Goal: Obtain resource: Download file/media

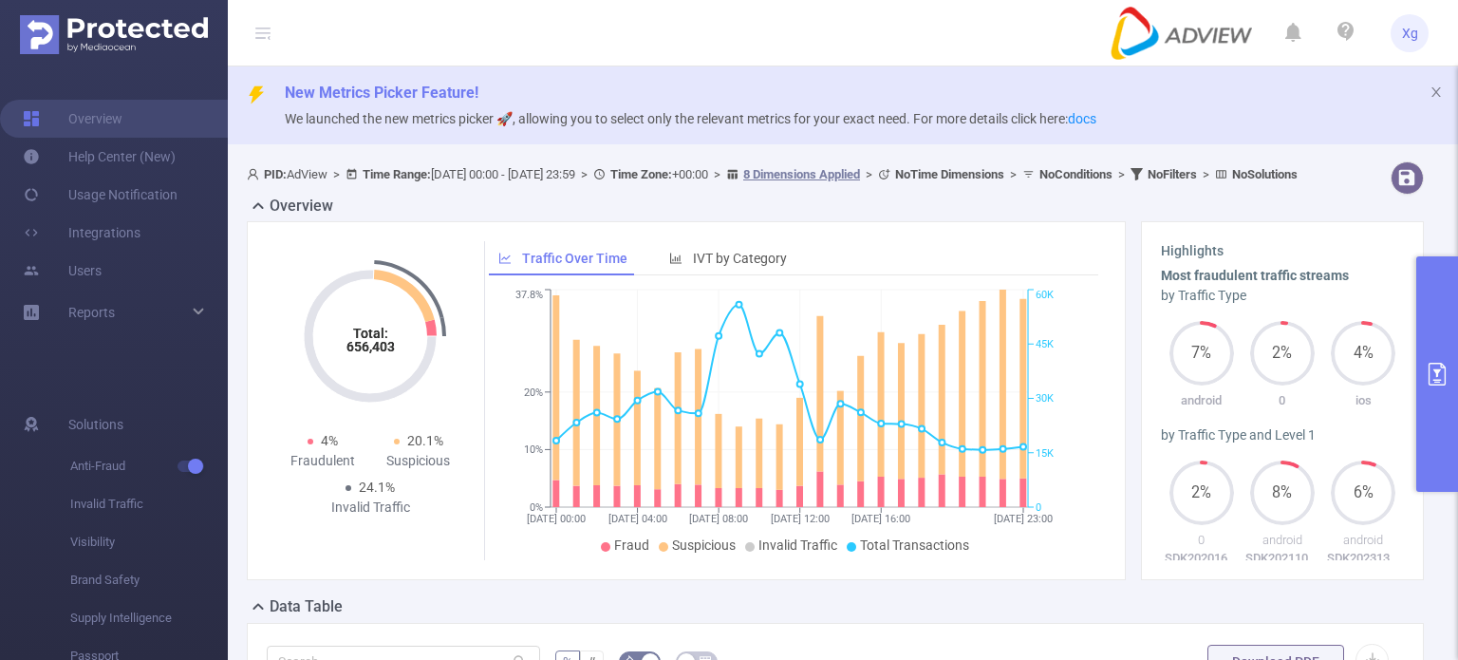
click at [1429, 317] on button "primary" at bounding box center [1437, 373] width 42 height 235
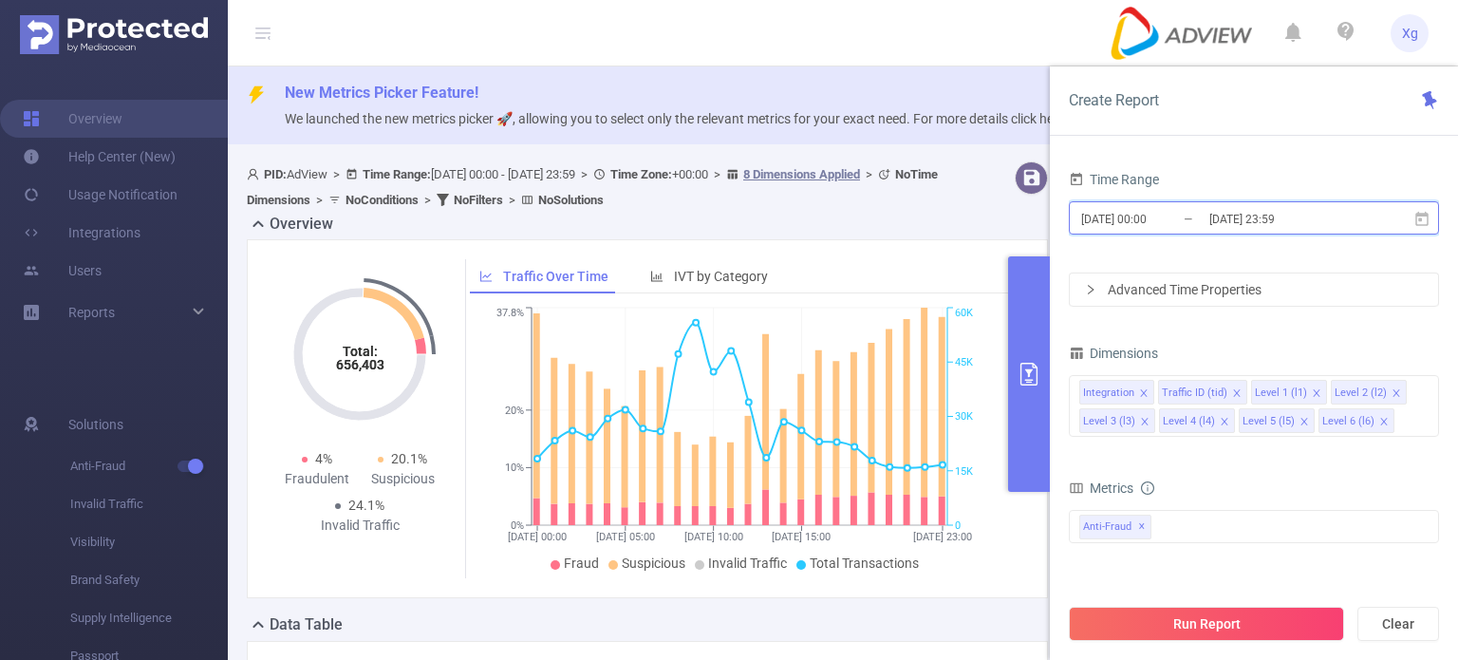
click at [1429, 221] on icon at bounding box center [1421, 219] width 17 height 17
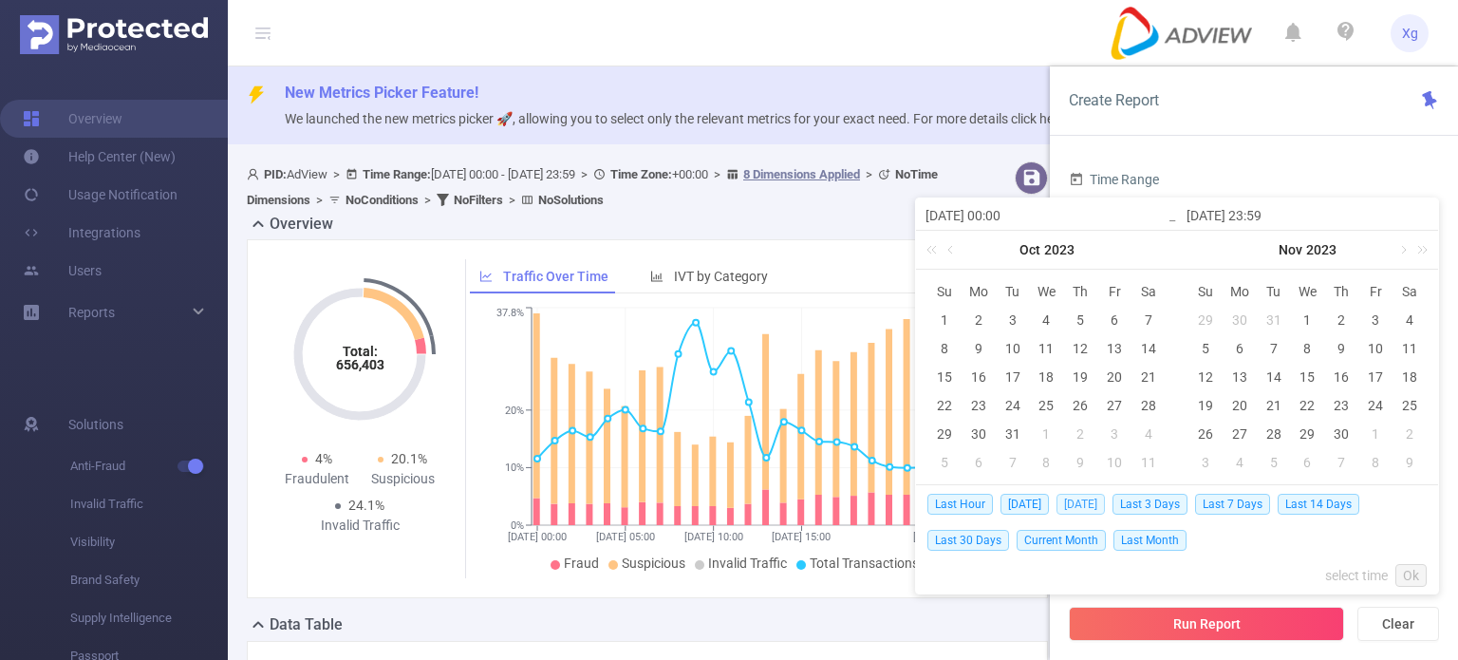
click at [1096, 503] on span "[DATE]" at bounding box center [1080, 504] width 48 height 21
type input "[DATE] 00:00"
type input "[DATE] 23:59"
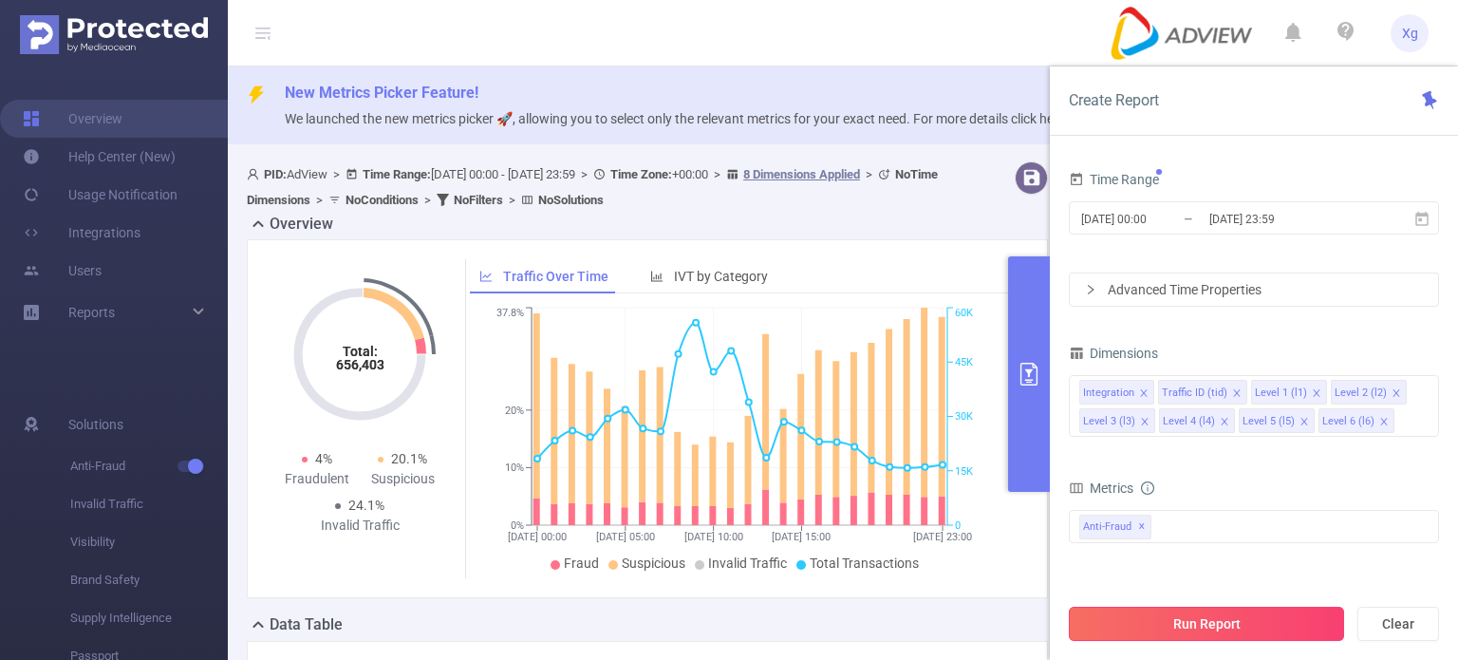
click at [1295, 608] on button "Run Report" at bounding box center [1206, 624] width 275 height 34
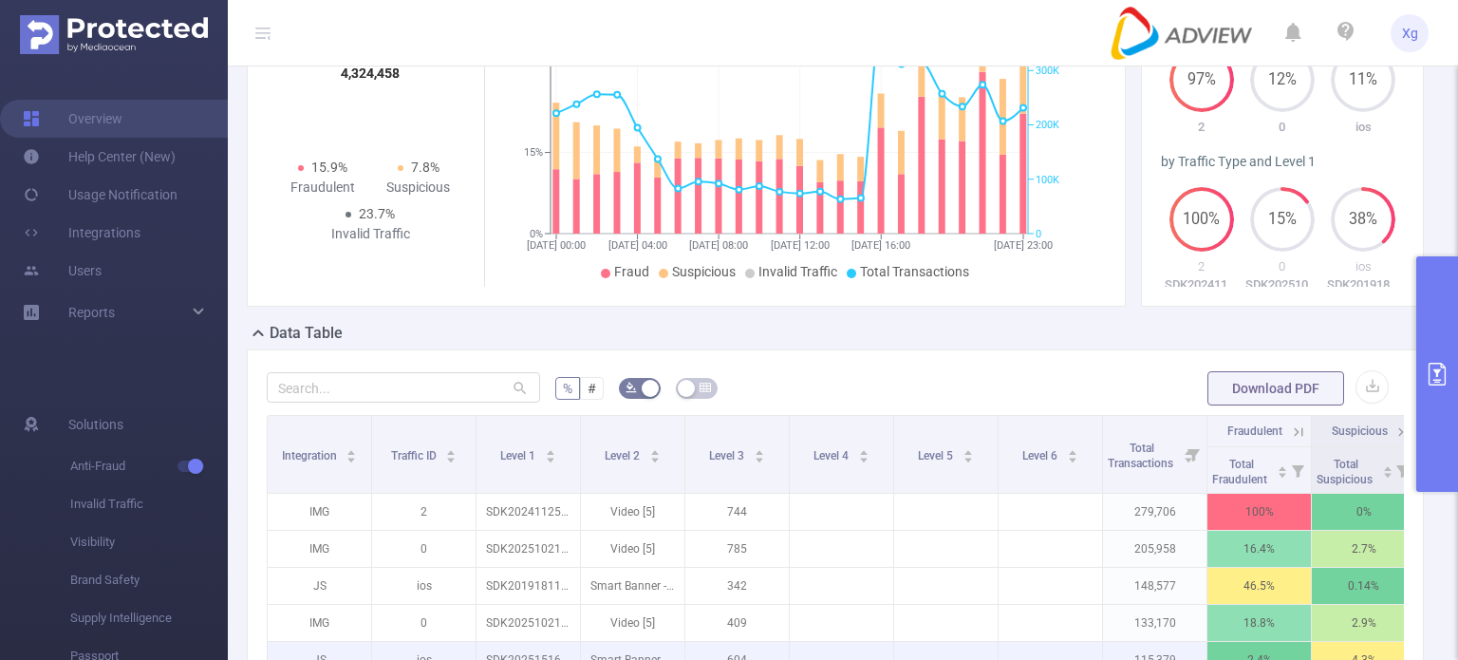
scroll to position [475, 0]
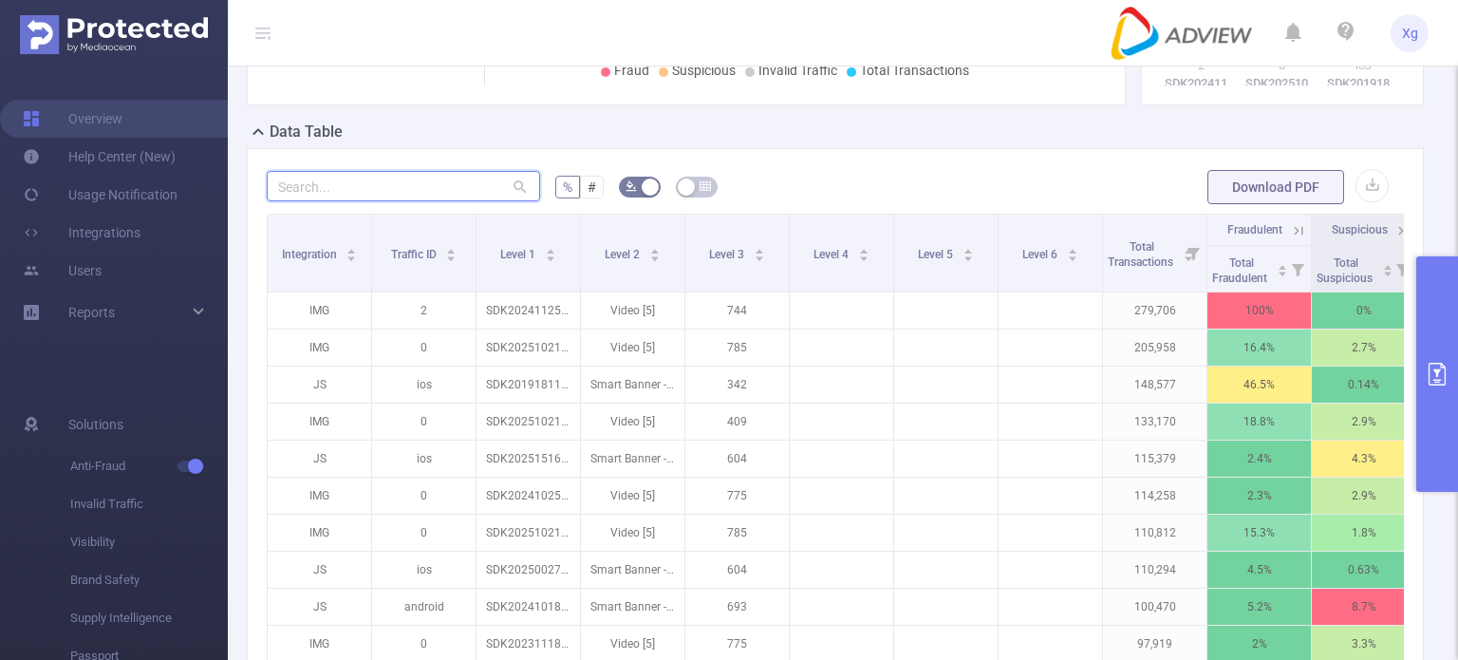
click at [408, 197] on input "text" at bounding box center [403, 186] width 273 height 30
paste input "sdk20251426020608rl86c09xkqdeaeo"
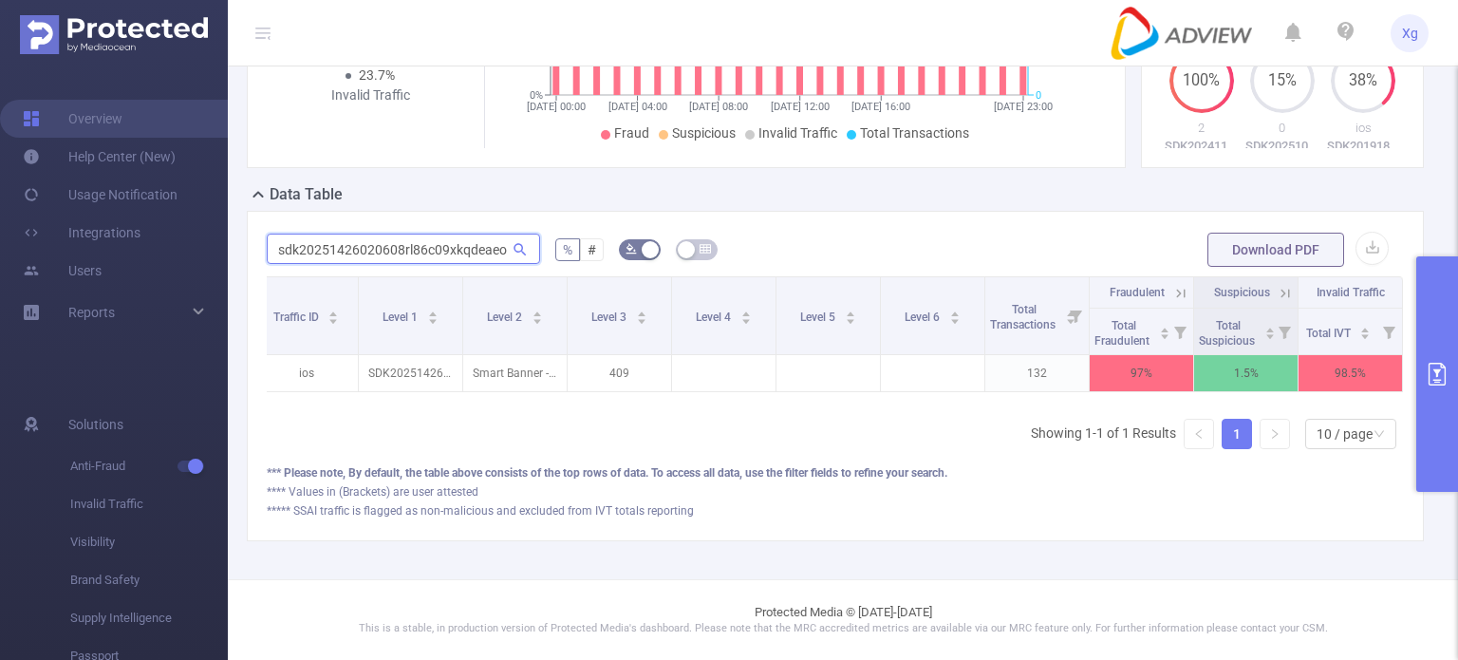
scroll to position [0, 136]
click at [1169, 285] on icon at bounding box center [1177, 293] width 17 height 17
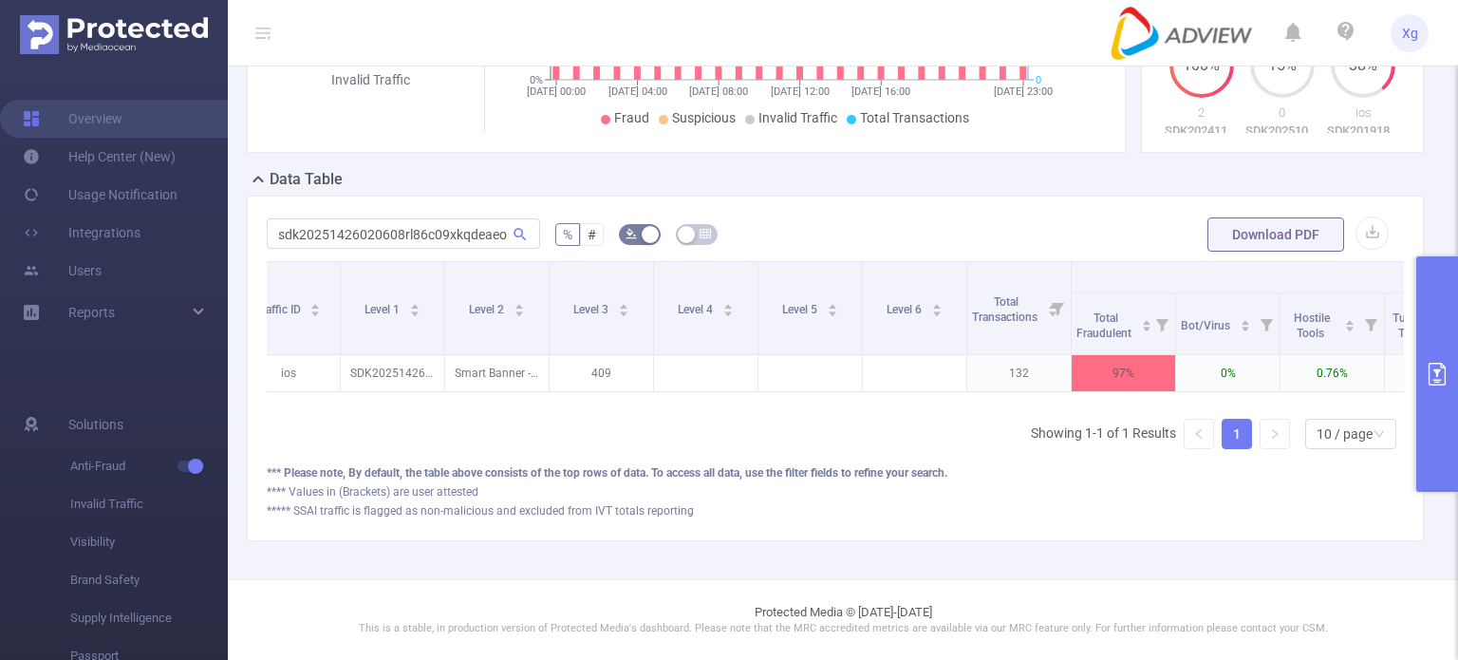
drag, startPoint x: 915, startPoint y: 401, endPoint x: 962, endPoint y: 401, distance: 46.5
click at [962, 401] on div "Integration Traffic ID Level 1 Level 2 Level 3 Level 4 Level 5 Level 6 Total Tr…" at bounding box center [835, 332] width 1137 height 142
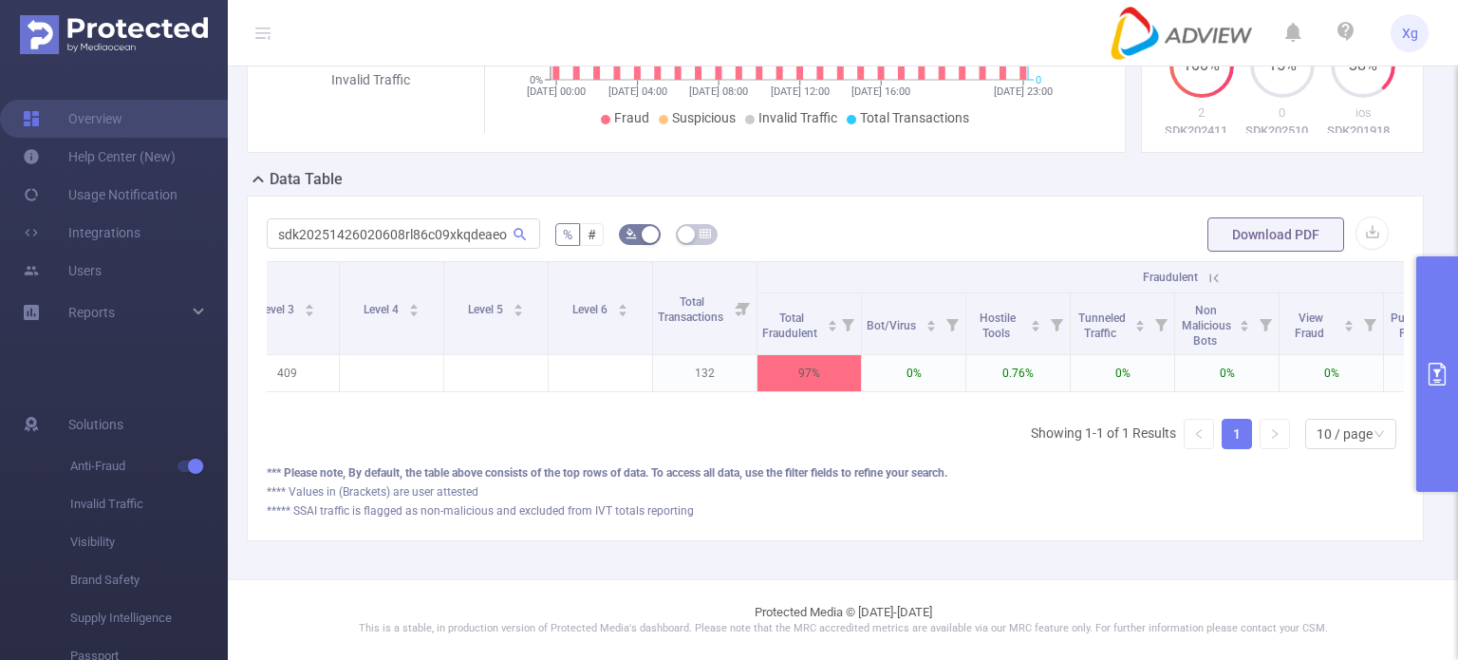
scroll to position [0, 0]
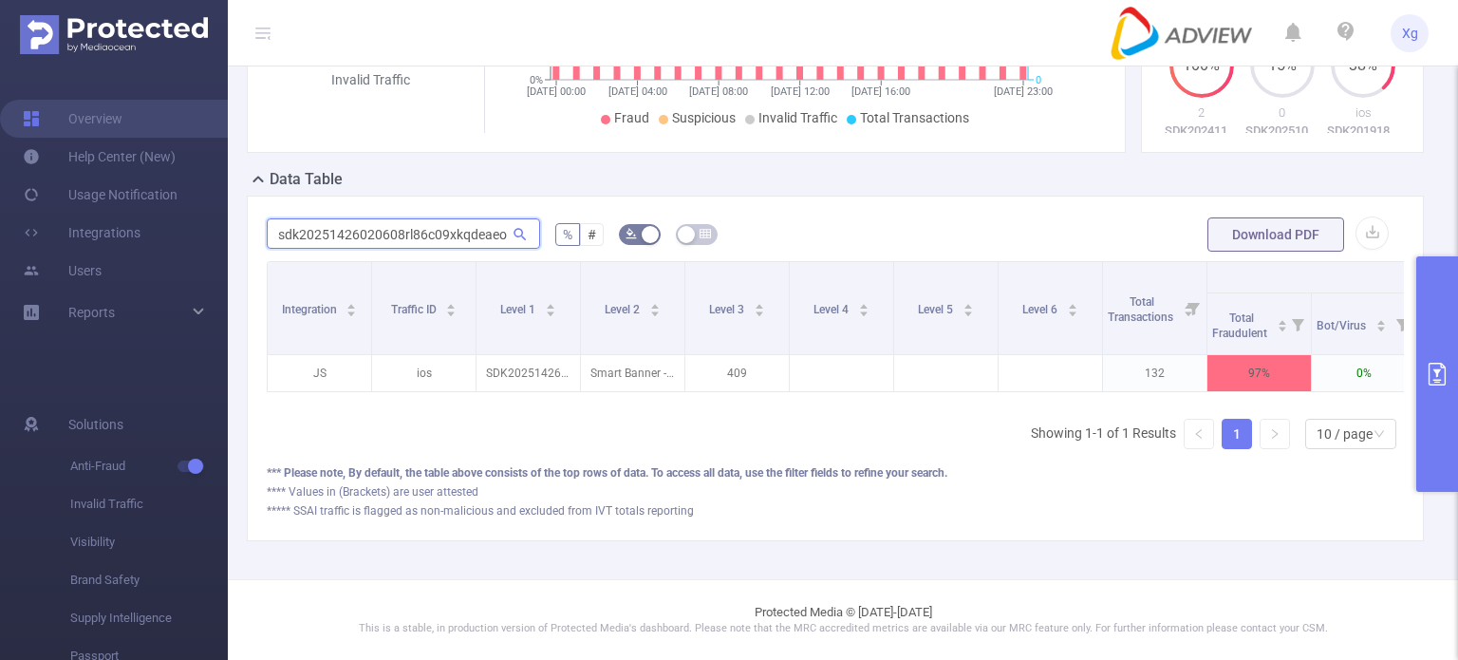
click at [414, 244] on input "sdk20251426020608rl86c09xkqdeaeo" at bounding box center [403, 233] width 273 height 30
paste input "307010102ysxk7pm5wud4vp0"
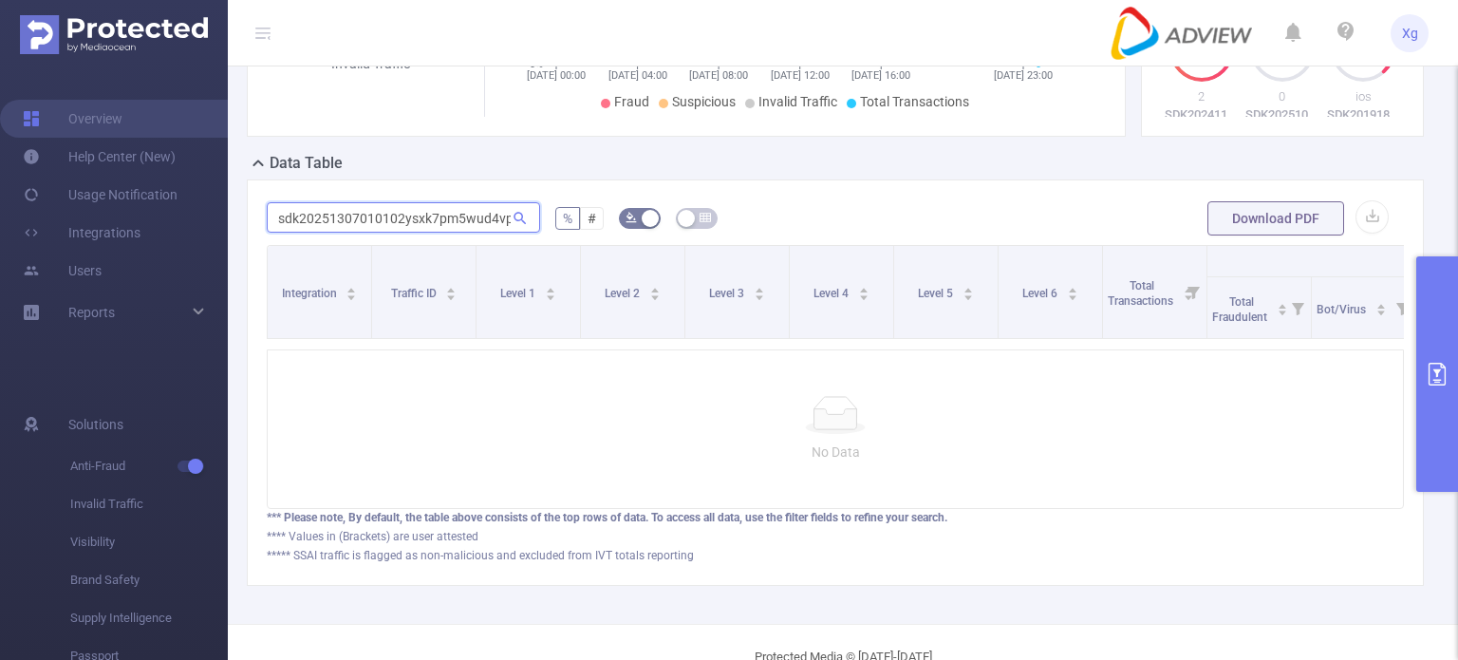
click at [415, 233] on input "sdk20251307010102ysxk7pm5wud4vp0" at bounding box center [403, 217] width 273 height 30
paste input "21629040836jmsc2o3ufriavjy"
click at [408, 233] on input "sdk20221629040836jmsc2o3ufriavjy" at bounding box center [403, 217] width 273 height 30
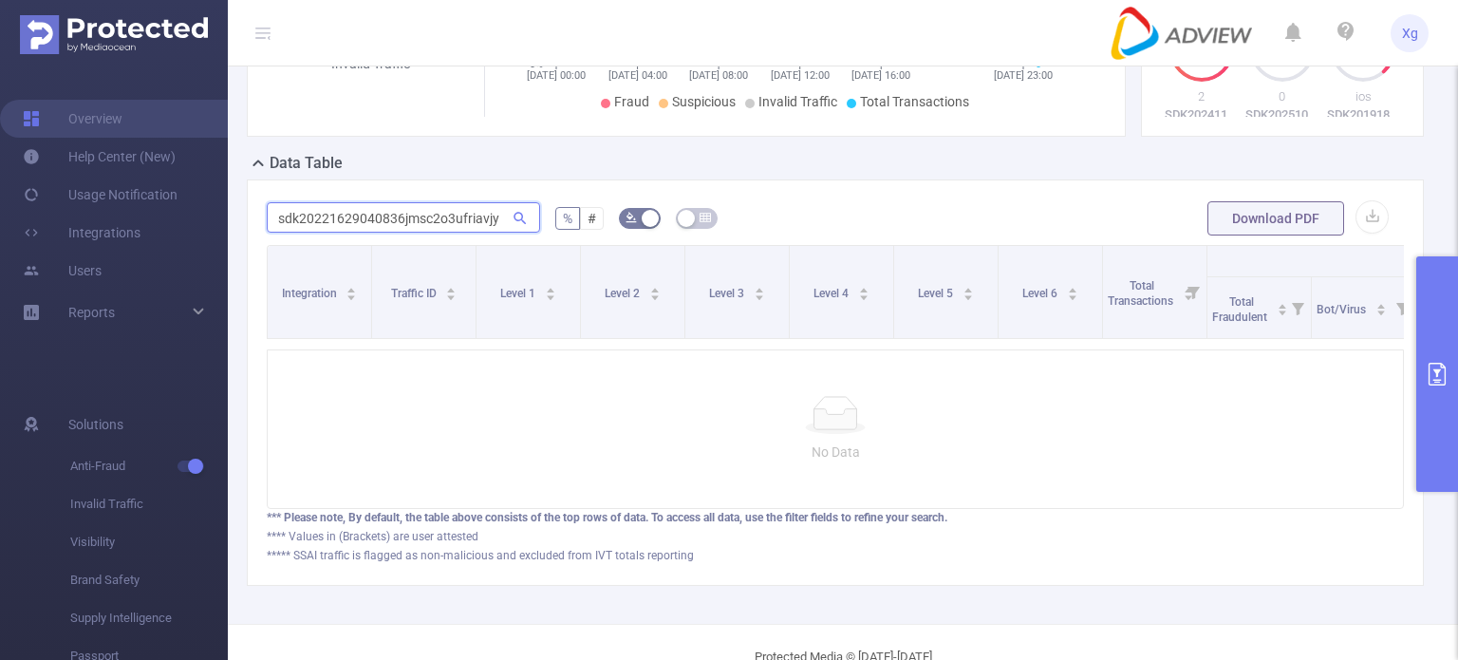
paste input "51307010102ysxk7pm5wud4vp0"
click at [411, 233] on input "sdk20251307010102ysxk7pm5wud4vp0" at bounding box center [403, 217] width 273 height 30
paste input "21629040836jmsc2o3ufriavjy"
drag, startPoint x: 1285, startPoint y: 415, endPoint x: 1193, endPoint y: 376, distance: 100.0
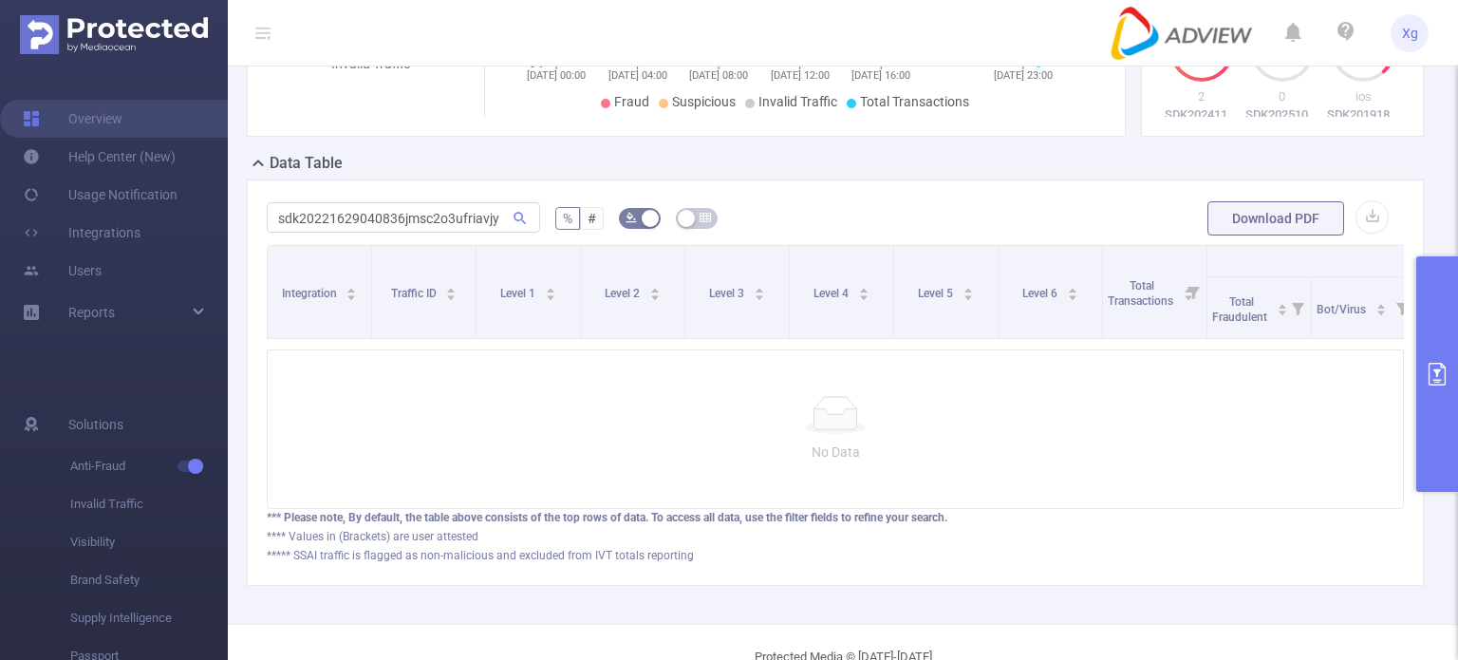
click at [1284, 415] on div "No Data" at bounding box center [835, 428] width 1137 height 159
click at [448, 233] on input "sdk20221629040836jmsc2o3ufriavjy" at bounding box center [403, 217] width 273 height 30
paste input "519030843kvnxrihm7adb1zt"
type input "sdk20221519030843kvnxrihm7adb1zt"
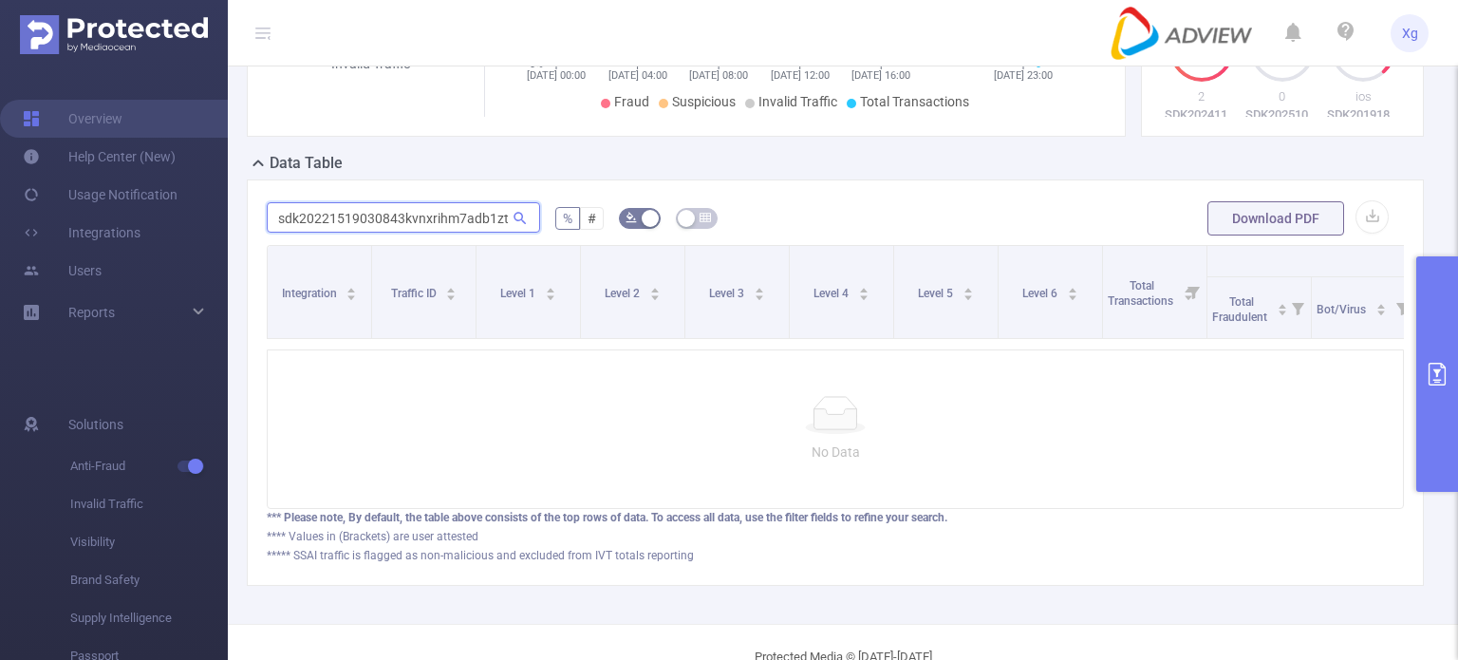
click at [456, 221] on input "sdk20221519030843kvnxrihm7adb1zt" at bounding box center [403, 217] width 273 height 30
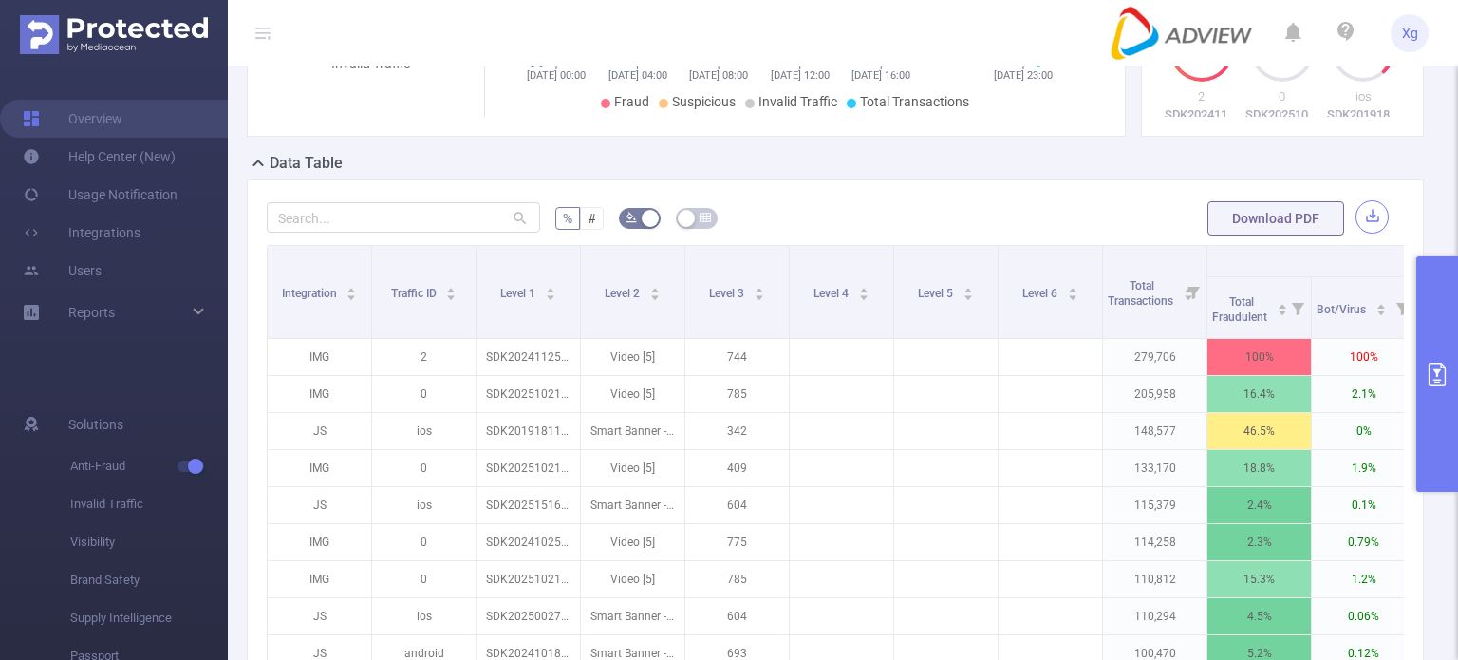
click at [1355, 233] on button "button" at bounding box center [1371, 216] width 33 height 33
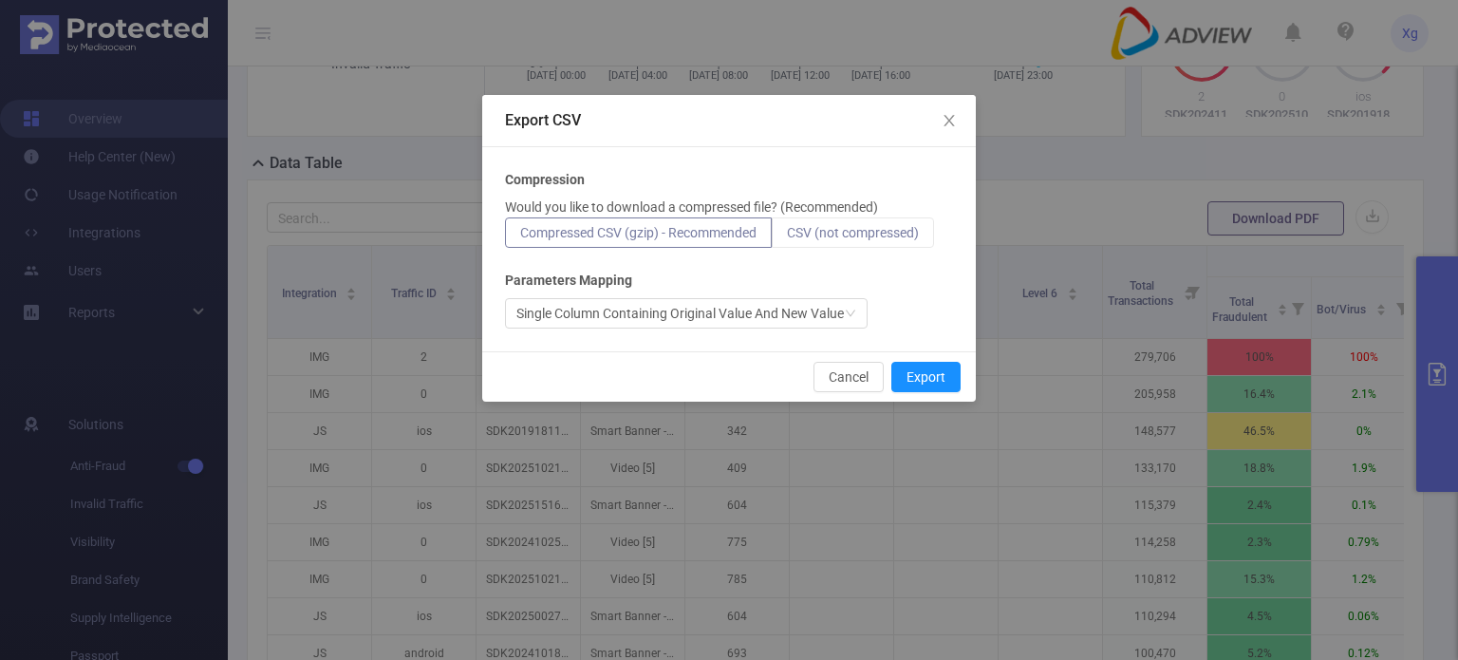
click at [888, 233] on span "CSV (not compressed)" at bounding box center [853, 232] width 132 height 15
click at [787, 237] on input "CSV (not compressed)" at bounding box center [787, 237] width 0 height 0
click at [916, 384] on button "Export" at bounding box center [925, 377] width 69 height 30
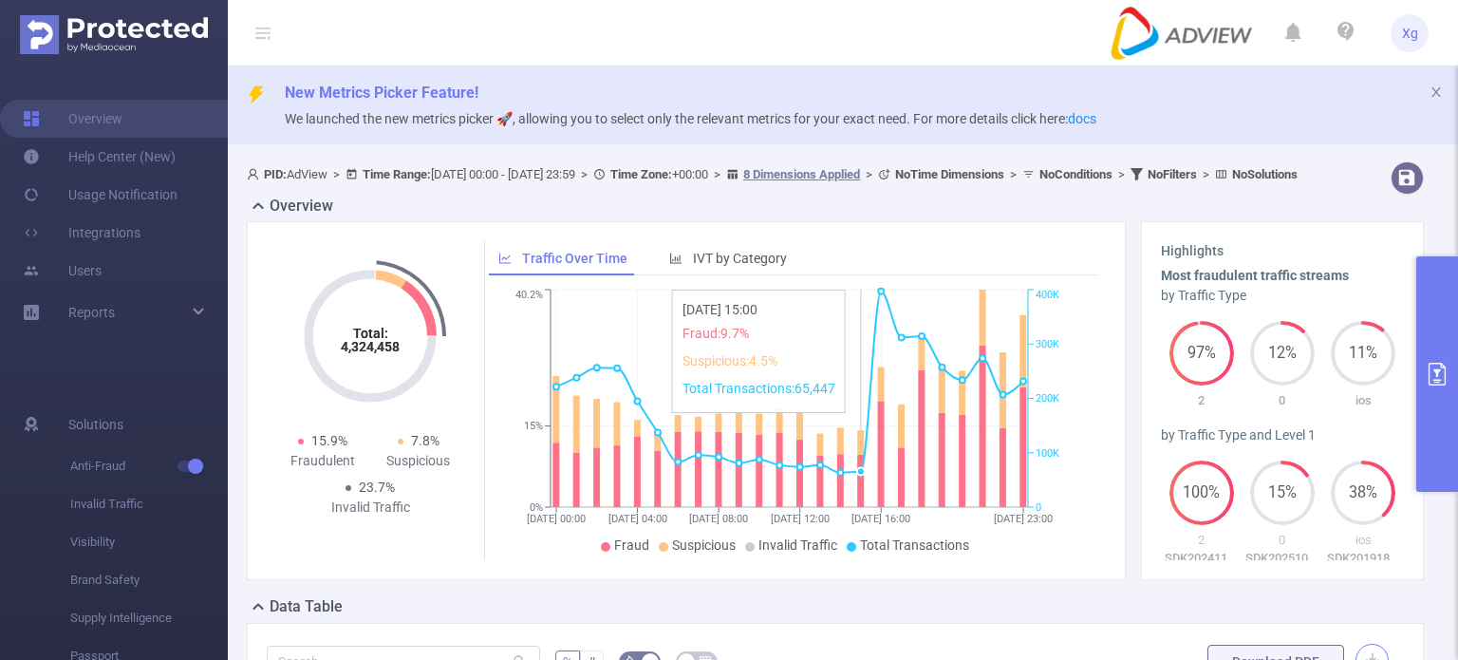
scroll to position [95, 0]
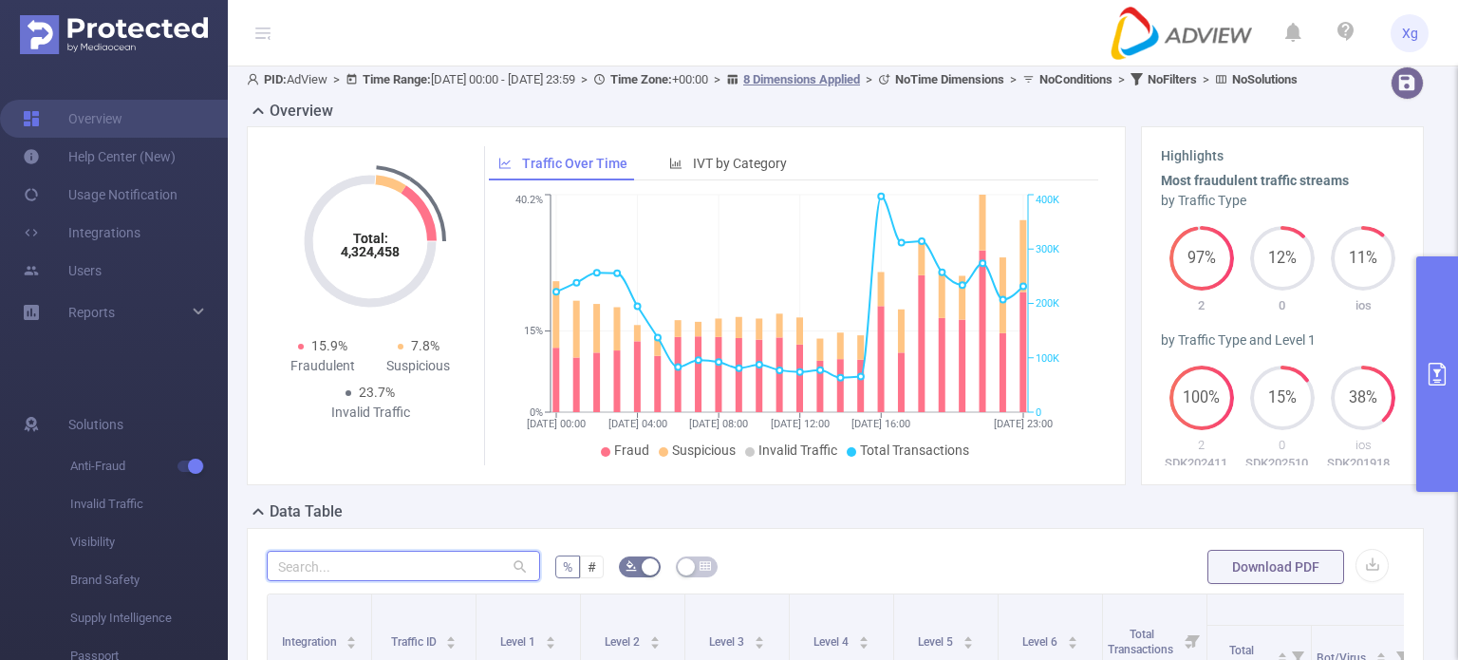
click at [328, 581] on input "text" at bounding box center [403, 566] width 273 height 30
paste input "sdk20242029080701iw1ypd487dpb1u5"
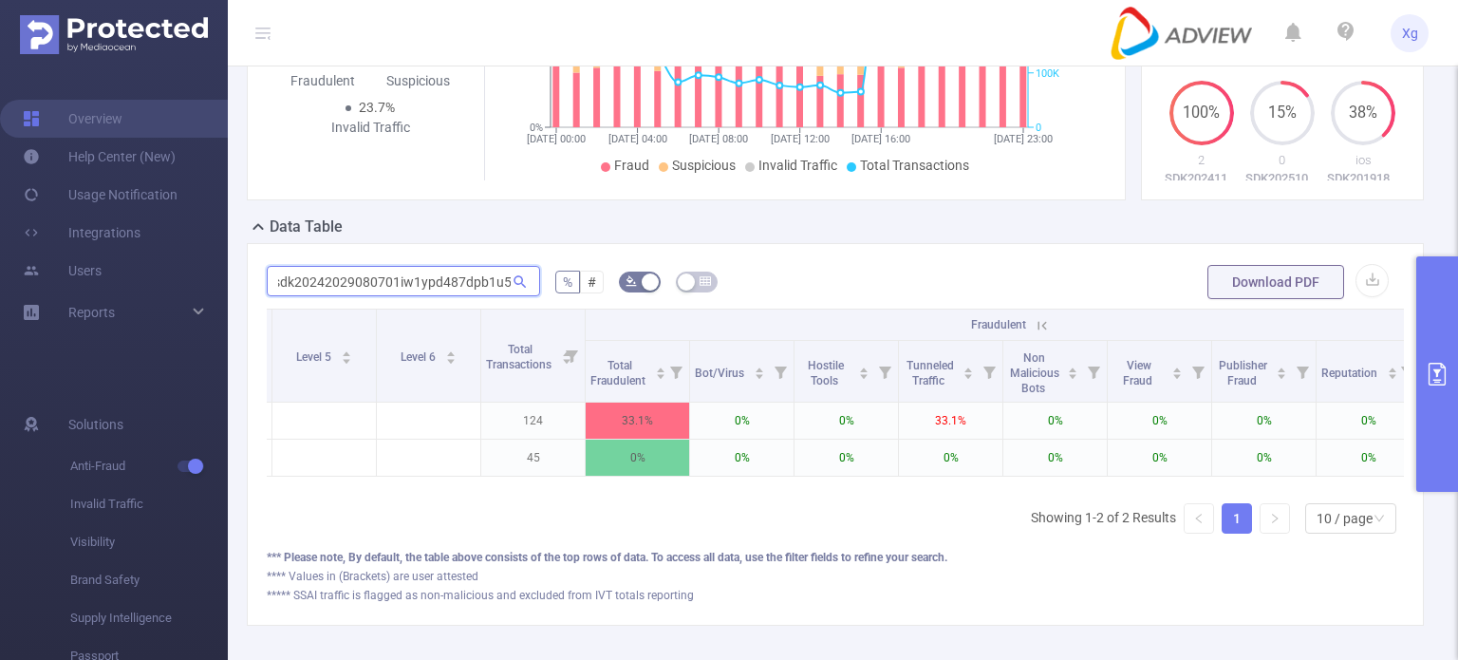
scroll to position [0, 867]
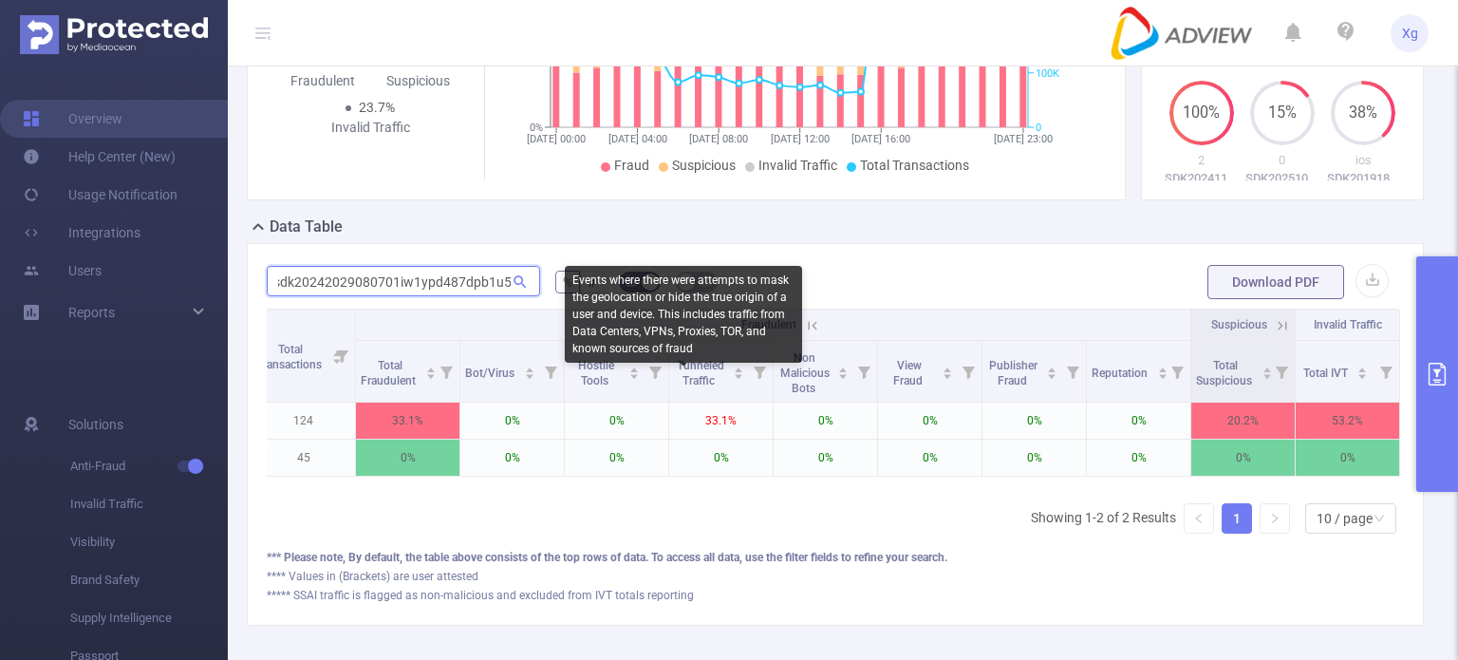
type input "sdk20242029080701iw1ypd487dpb1u5"
click at [669, 326] on div "Events where there were attempts to mask the geolocation or hide the true origi…" at bounding box center [683, 314] width 237 height 97
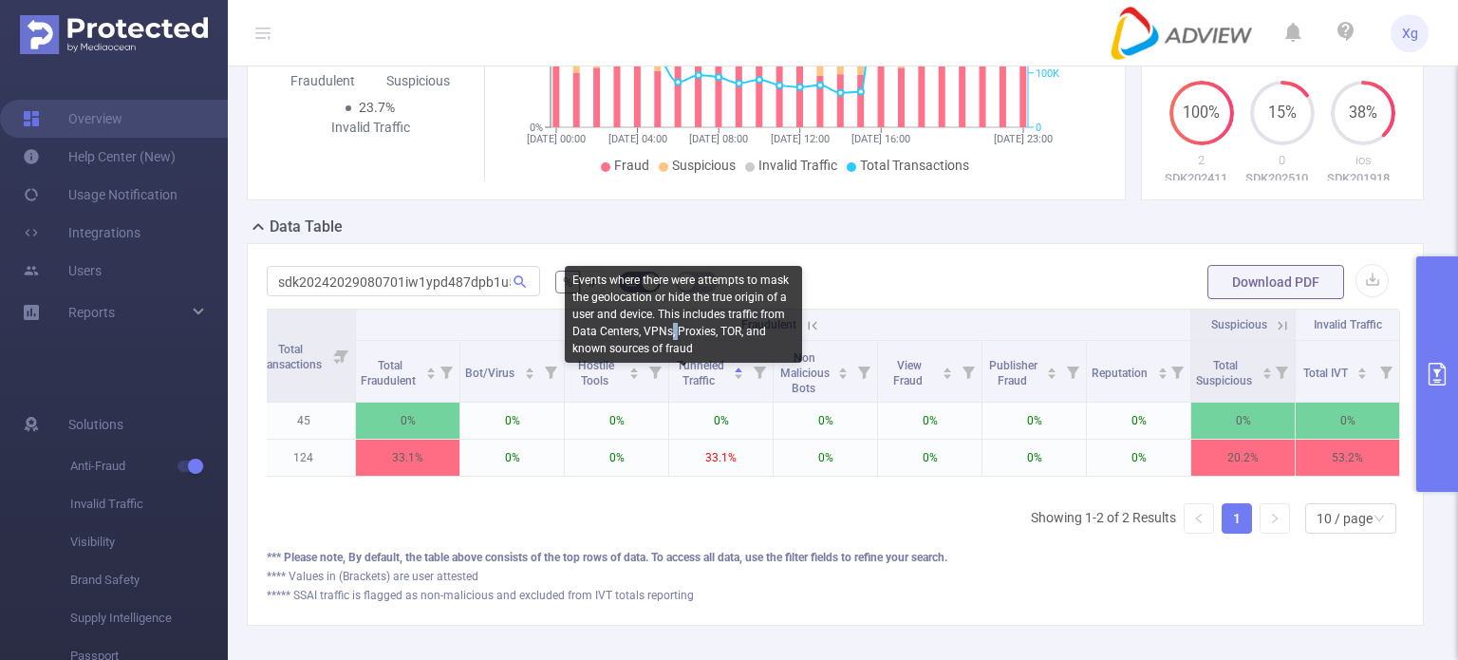
click at [669, 326] on div "Events where there were attempts to mask the geolocation or hide the true origi…" at bounding box center [683, 314] width 237 height 97
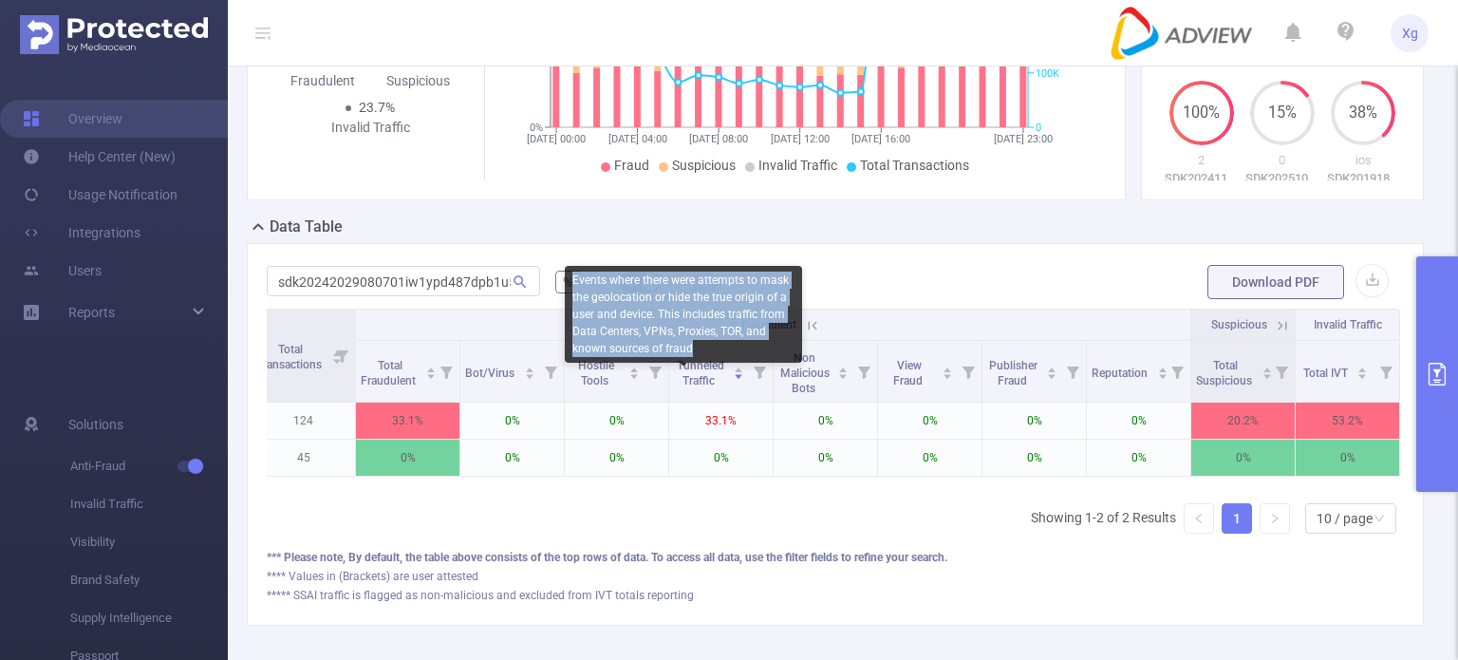
click at [669, 326] on div "Events where there were attempts to mask the geolocation or hide the true origi…" at bounding box center [683, 314] width 237 height 97
copy div "Events where there were attempts to mask the geolocation or hide the true origi…"
